Goal: Transaction & Acquisition: Purchase product/service

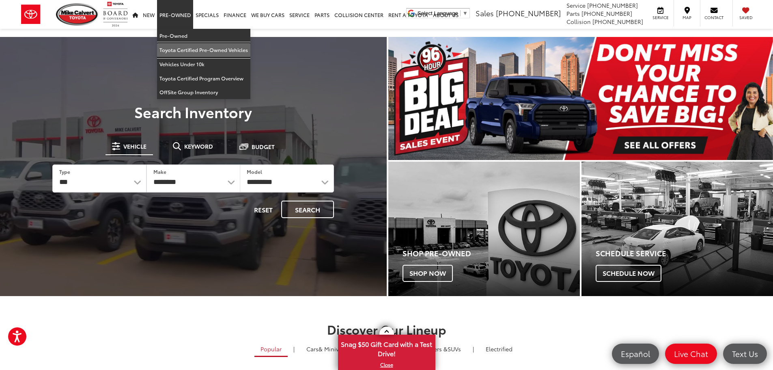
click at [185, 53] on link "Toyota Certified Pre-Owned Vehicles" at bounding box center [203, 50] width 93 height 14
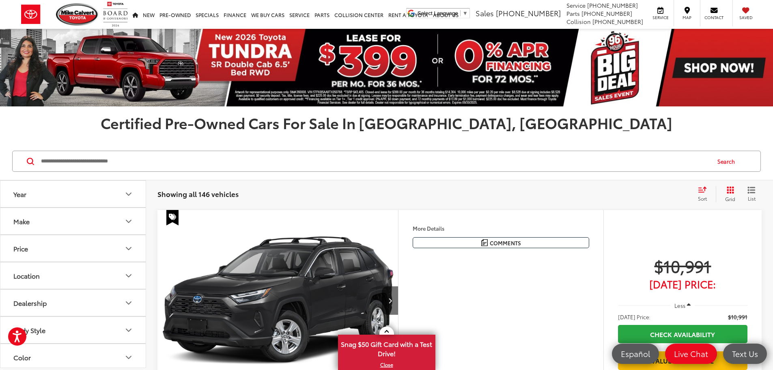
click at [173, 153] on input "Search by Make, Model, or Keyword" at bounding box center [375, 160] width 670 height 19
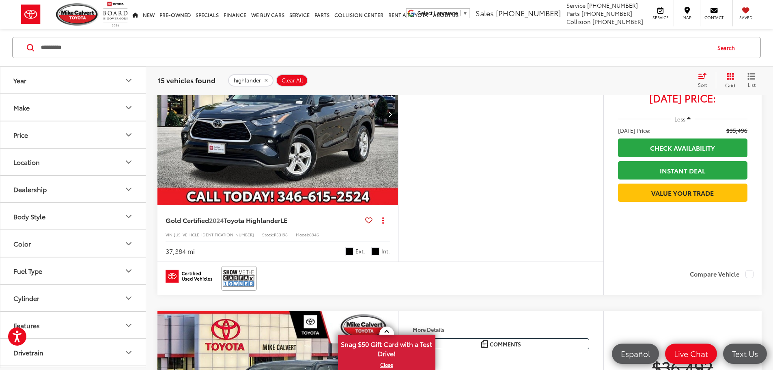
scroll to position [1908, 0]
drag, startPoint x: 88, startPoint y: 51, endPoint x: -100, endPoint y: 68, distance: 188.7
click at [0, 68] on html "Accessibility Screen-Reader Guide, Feedback, and Issue Reporting | New window […" at bounding box center [386, 126] width 773 height 4069
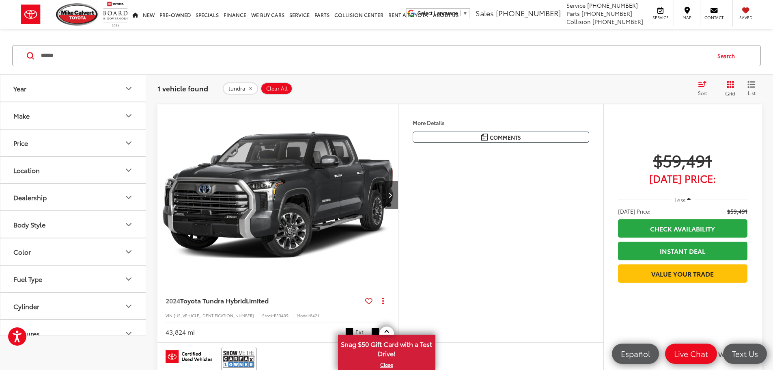
scroll to position [73, 0]
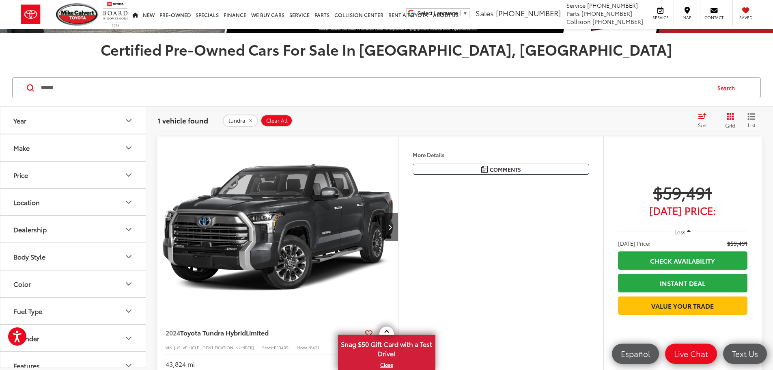
drag, startPoint x: 89, startPoint y: 93, endPoint x: 11, endPoint y: 95, distance: 78.8
click at [13, 95] on div "****** ****** tundra hybrid Search" at bounding box center [386, 87] width 749 height 21
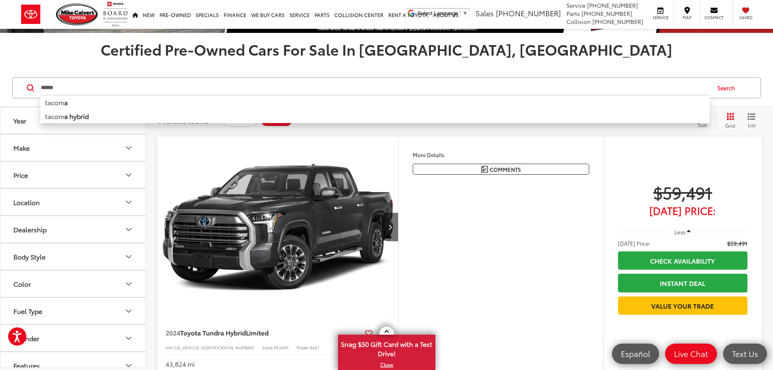
type input "******"
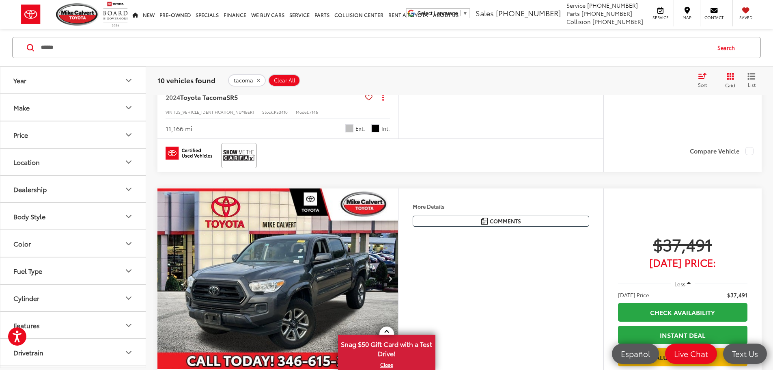
scroll to position [1738, 0]
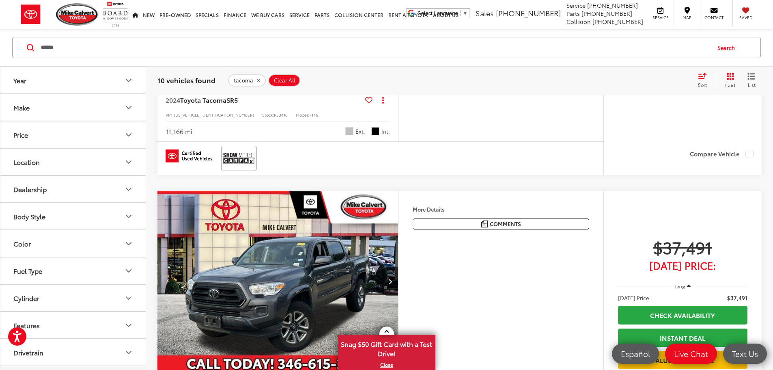
drag, startPoint x: 338, startPoint y: 218, endPoint x: 511, endPoint y: 263, distance: 179.7
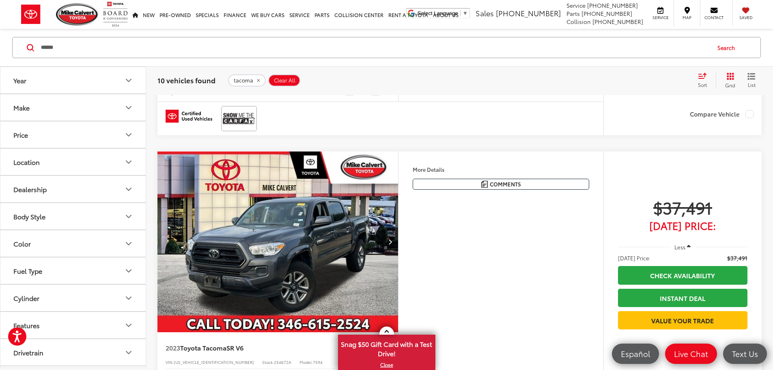
scroll to position [1778, 0]
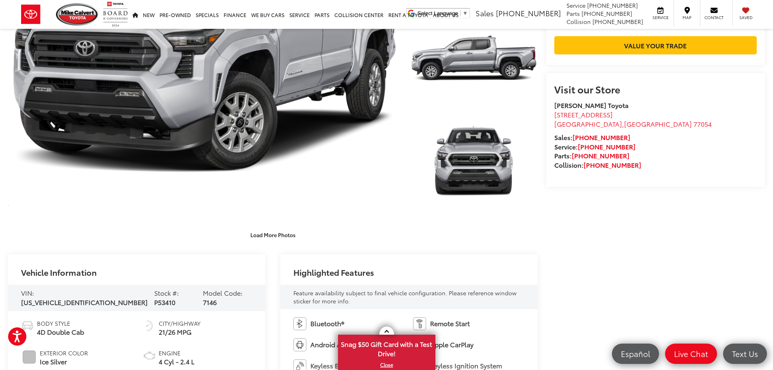
scroll to position [41, 0]
